Goal: Information Seeking & Learning: Find specific page/section

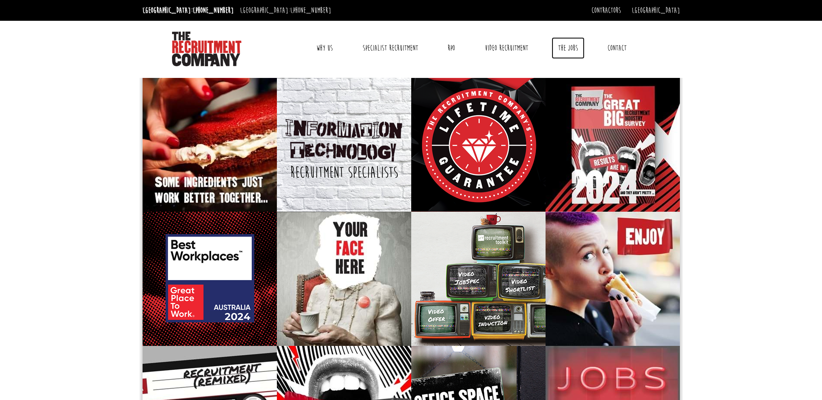
click at [569, 50] on link "The Jobs" at bounding box center [568, 48] width 33 height 22
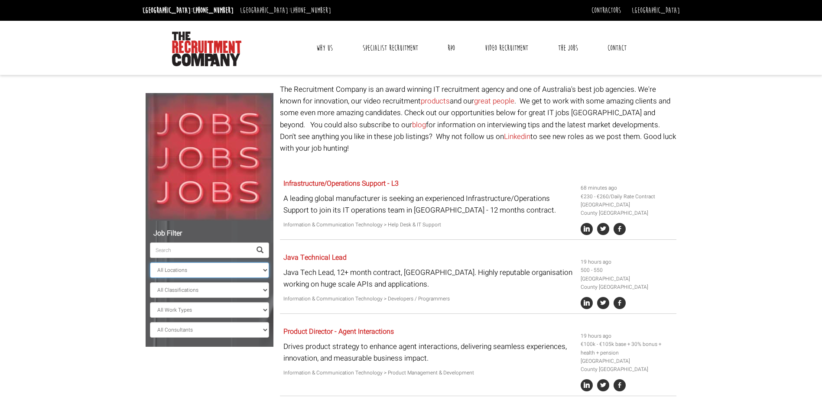
click at [243, 275] on select "All Locations [GEOGRAPHIC_DATA] [GEOGRAPHIC_DATA] [GEOGRAPHIC_DATA] [GEOGRAPHIC…" at bounding box center [209, 271] width 119 height 16
select select "[GEOGRAPHIC_DATA]"
click at [150, 263] on select "All Locations [GEOGRAPHIC_DATA] [GEOGRAPHIC_DATA] [GEOGRAPHIC_DATA] [GEOGRAPHIC…" at bounding box center [209, 271] width 119 height 16
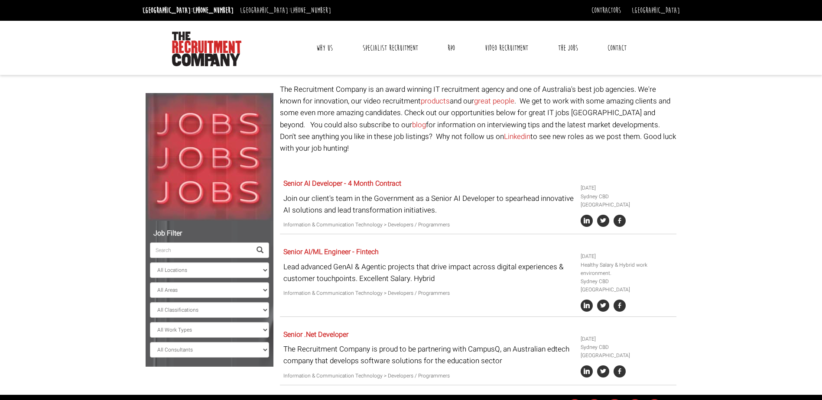
click at [203, 252] on input "search" at bounding box center [200, 251] width 101 height 16
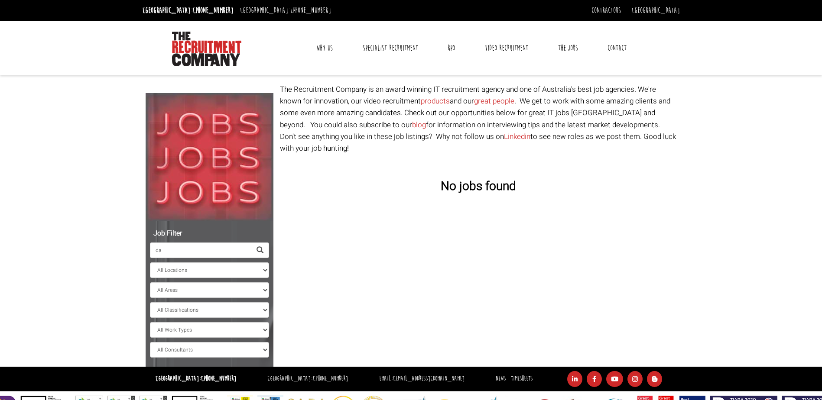
type input "d"
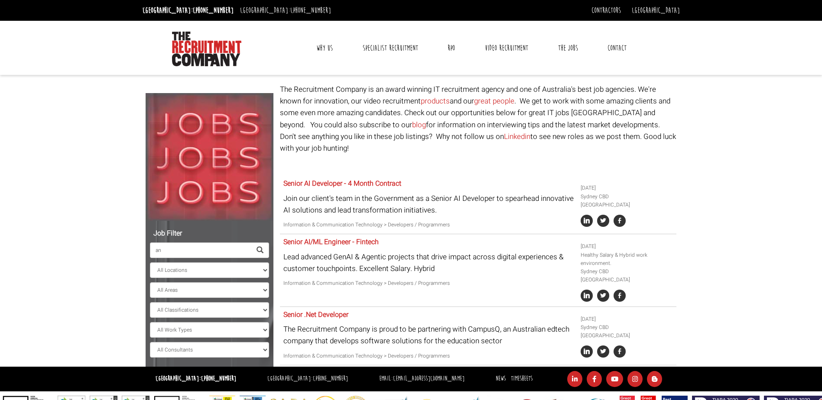
type input "a"
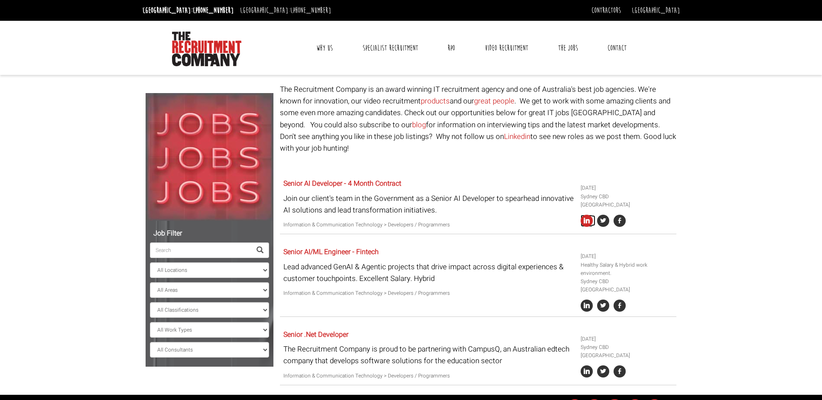
click at [589, 215] on icon at bounding box center [587, 221] width 12 height 12
